Goal: Use online tool/utility

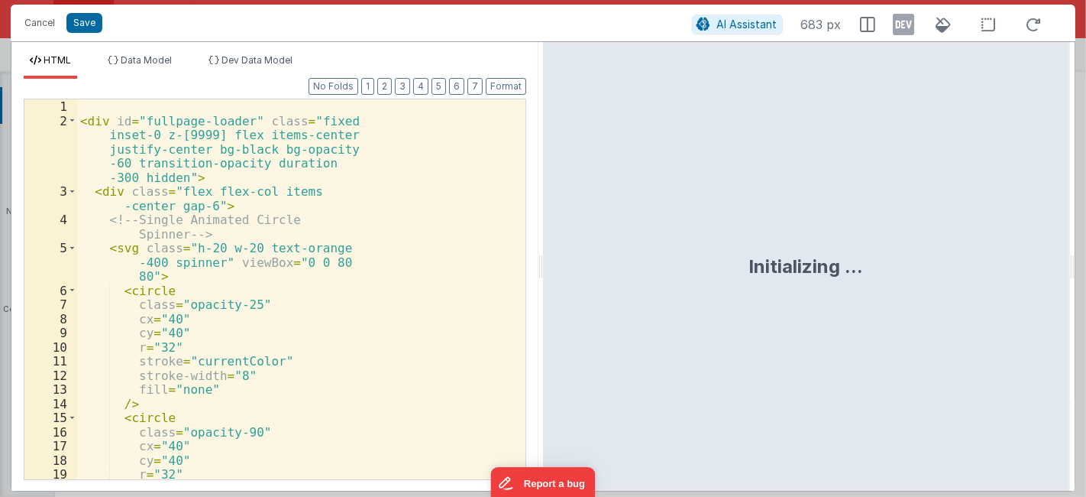
scroll to position [4731, 0]
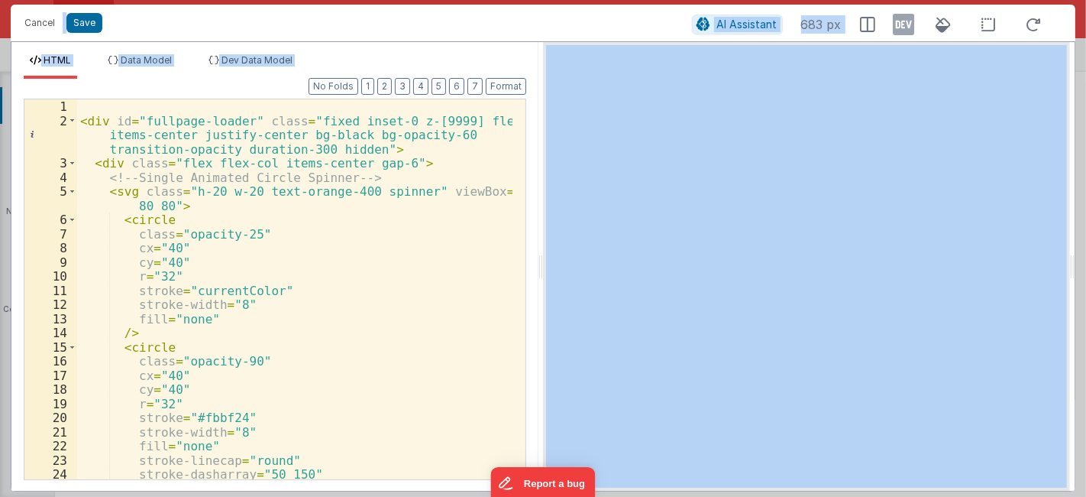
click at [299, 193] on div "< div id = "fullpage-loader" class = "fixed inset-0 z-[9999] flex items-center …" at bounding box center [295, 303] width 436 height 409
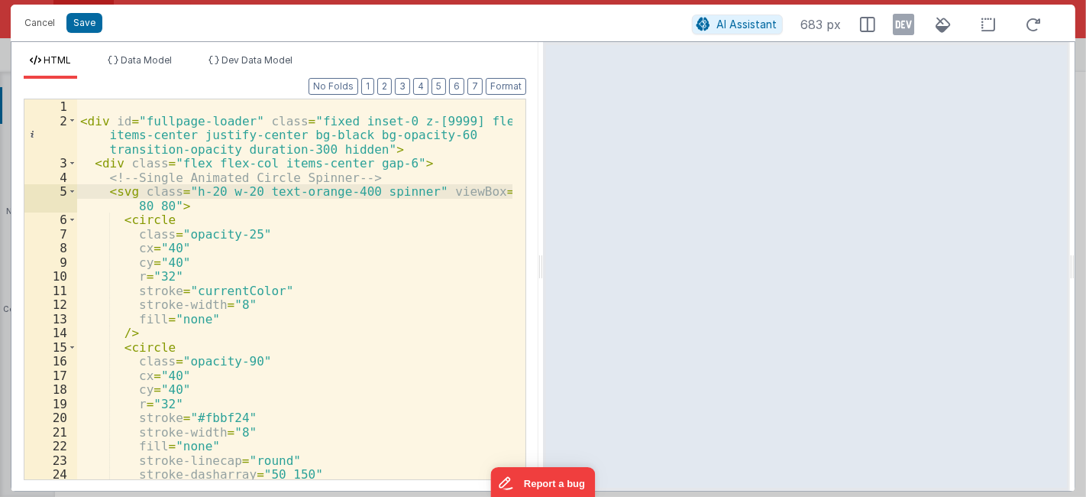
click at [213, 229] on div "< div id = "fullpage-loader" class = "fixed inset-0 z-[9999] flex items-center …" at bounding box center [295, 303] width 436 height 409
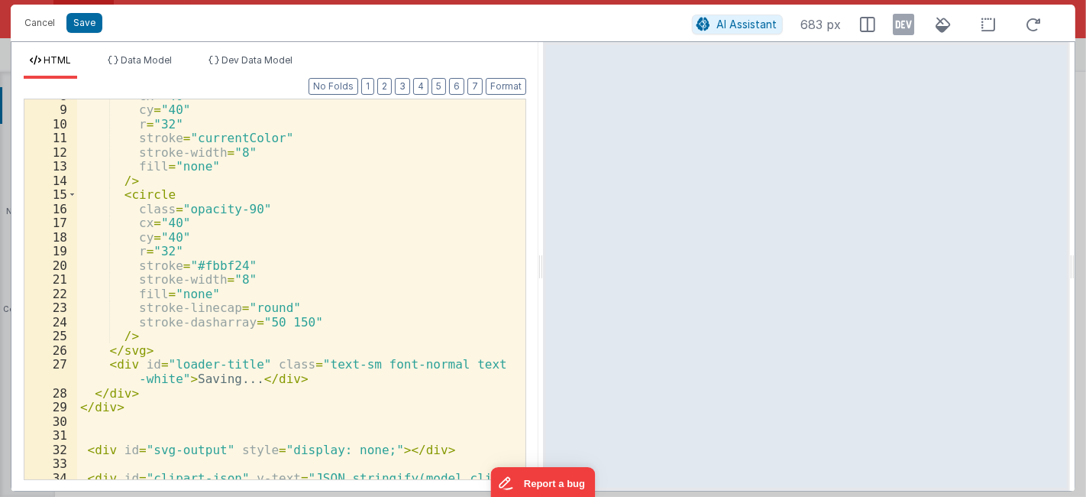
scroll to position [152, 0]
click at [355, 209] on div "cx = "40" cy = "40" r = "32" stroke = "currentColor" stroke-width = "8" fill = …" at bounding box center [295, 300] width 436 height 423
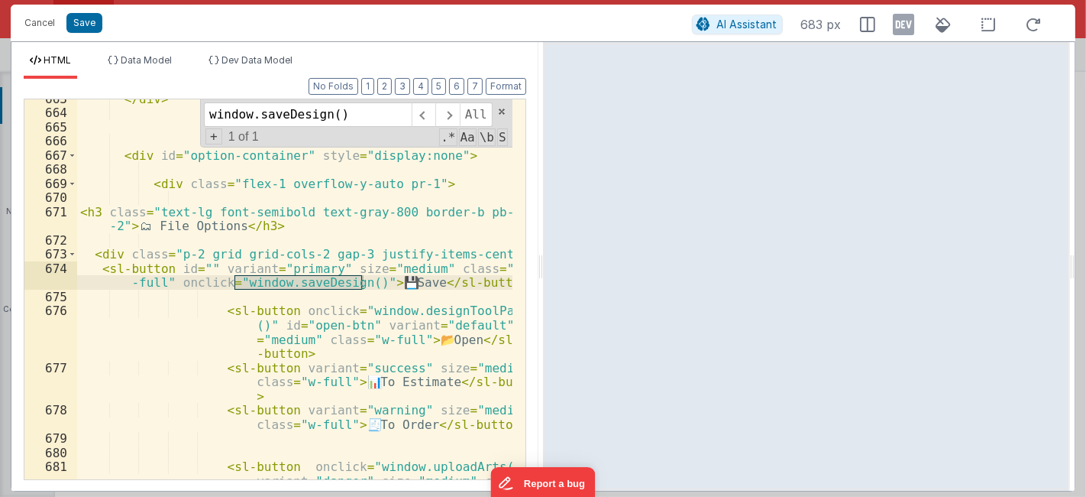
scroll to position [13417, 0]
type input "window.saveDesign()"
click at [191, 328] on div "</ div > < div id = "option-container" style = "display:none" > < div class = "…" at bounding box center [295, 310] width 436 height 437
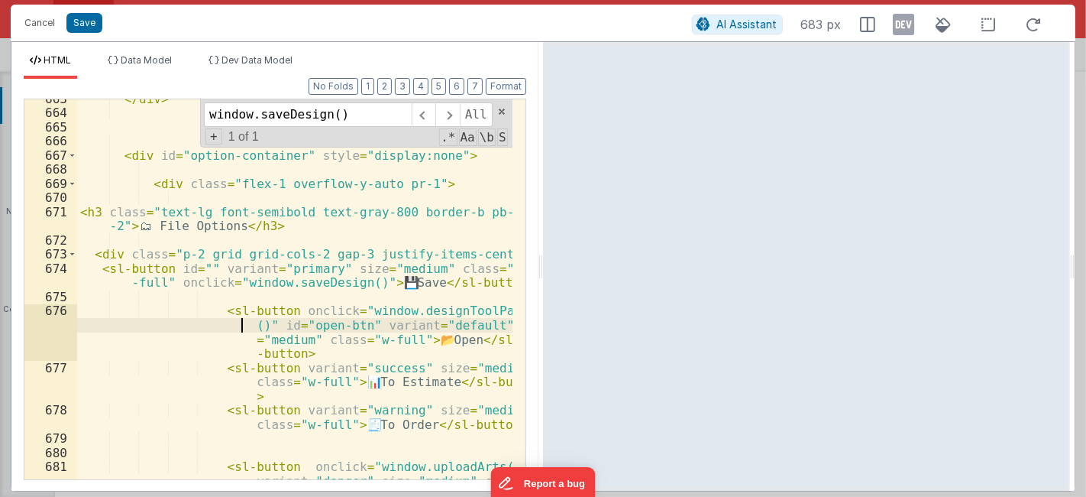
click at [99, 267] on div "</ div > < div id = "option-container" style = "display:none" > < div class = "…" at bounding box center [295, 310] width 436 height 437
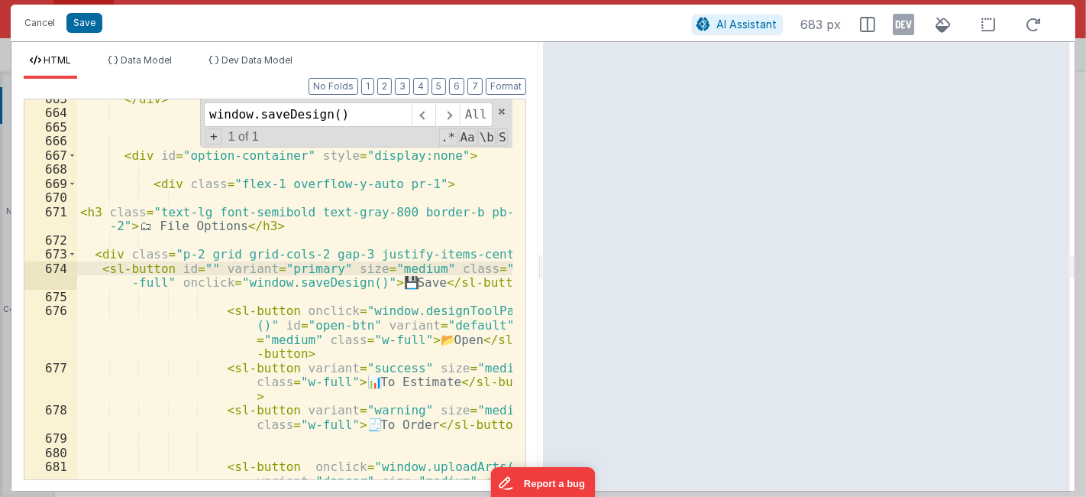
scroll to position [13468, 0]
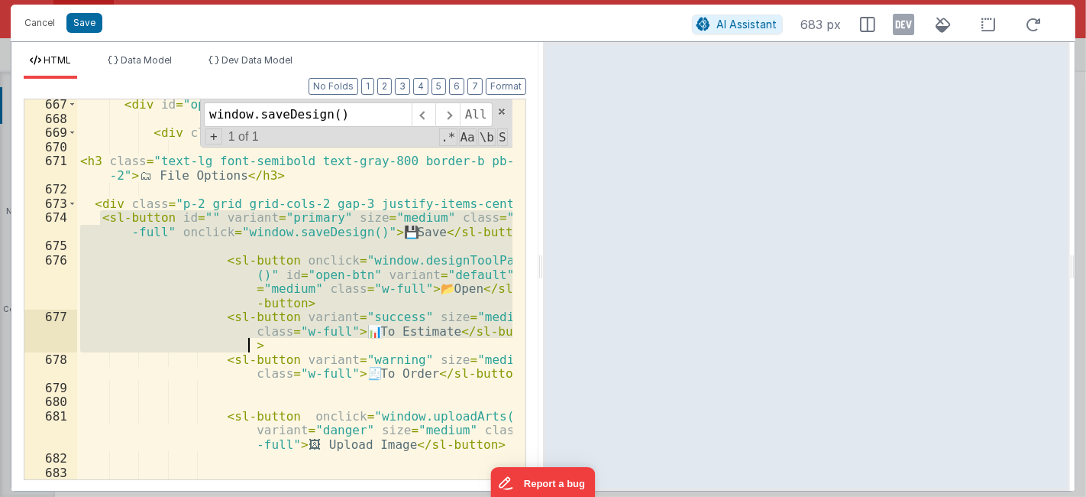
click at [315, 341] on div "< div id = "option-container" style = "display:none" > < div class = "flex-1 ov…" at bounding box center [295, 308] width 436 height 423
